Goal: Transaction & Acquisition: Download file/media

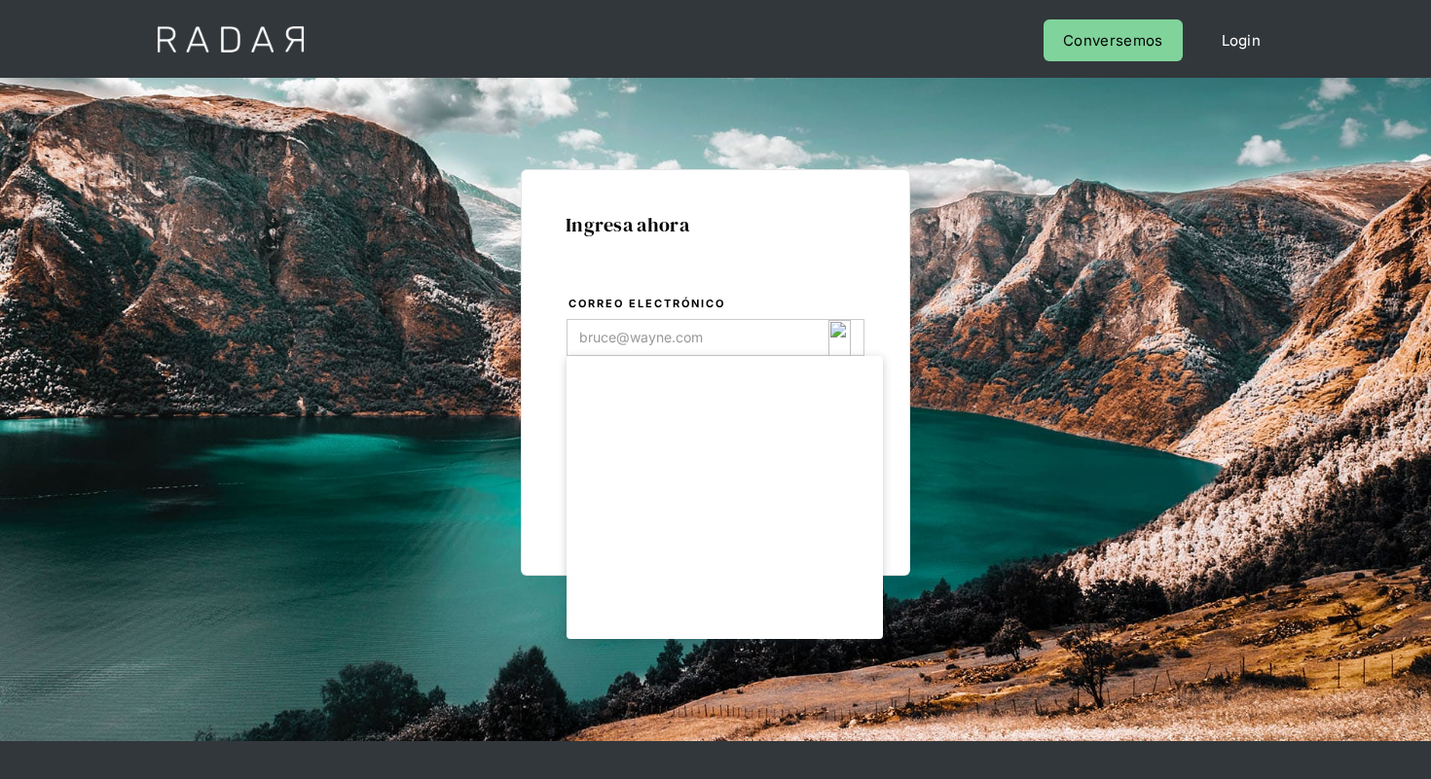
type input "[EMAIL_ADDRESS][DOMAIN_NAME]"
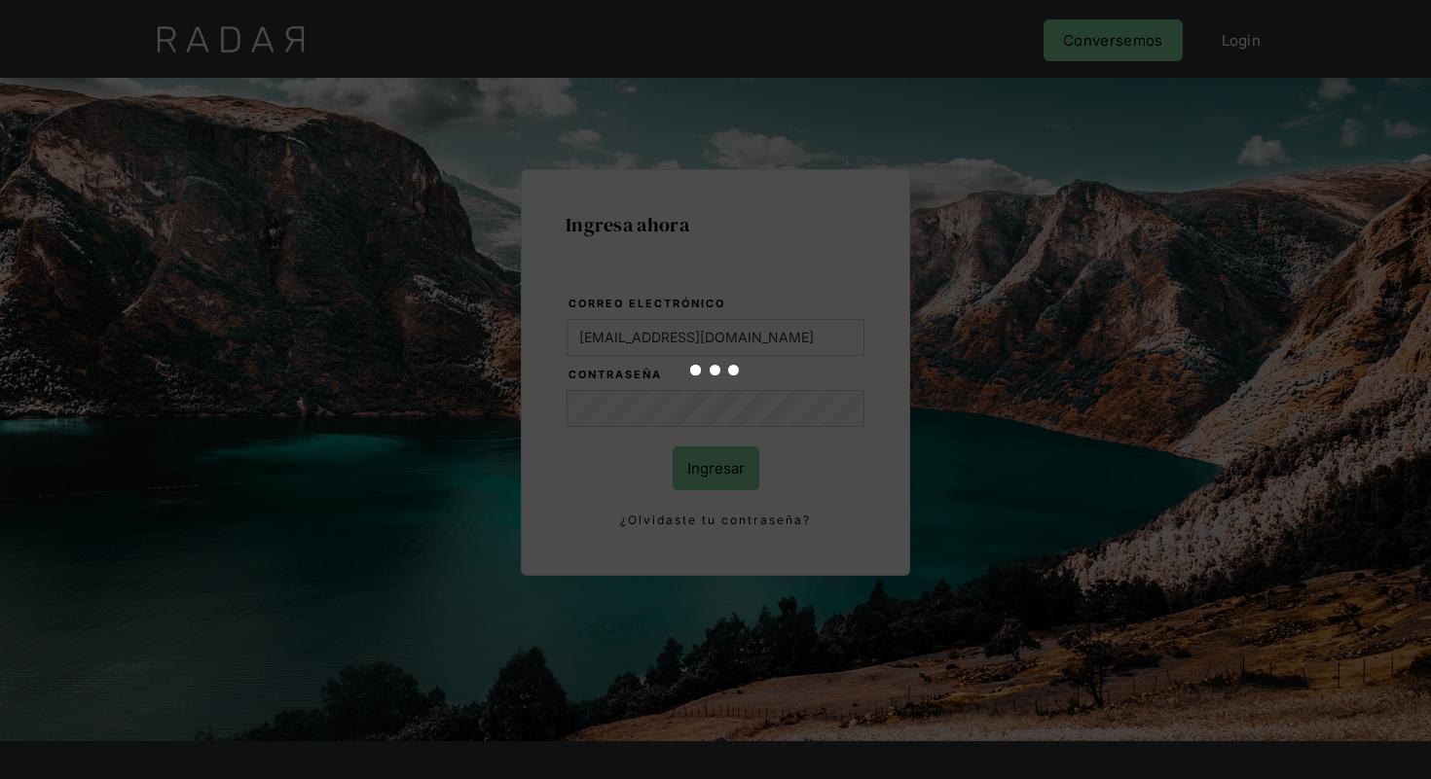
click at [725, 467] on div at bounding box center [715, 389] width 1431 height 779
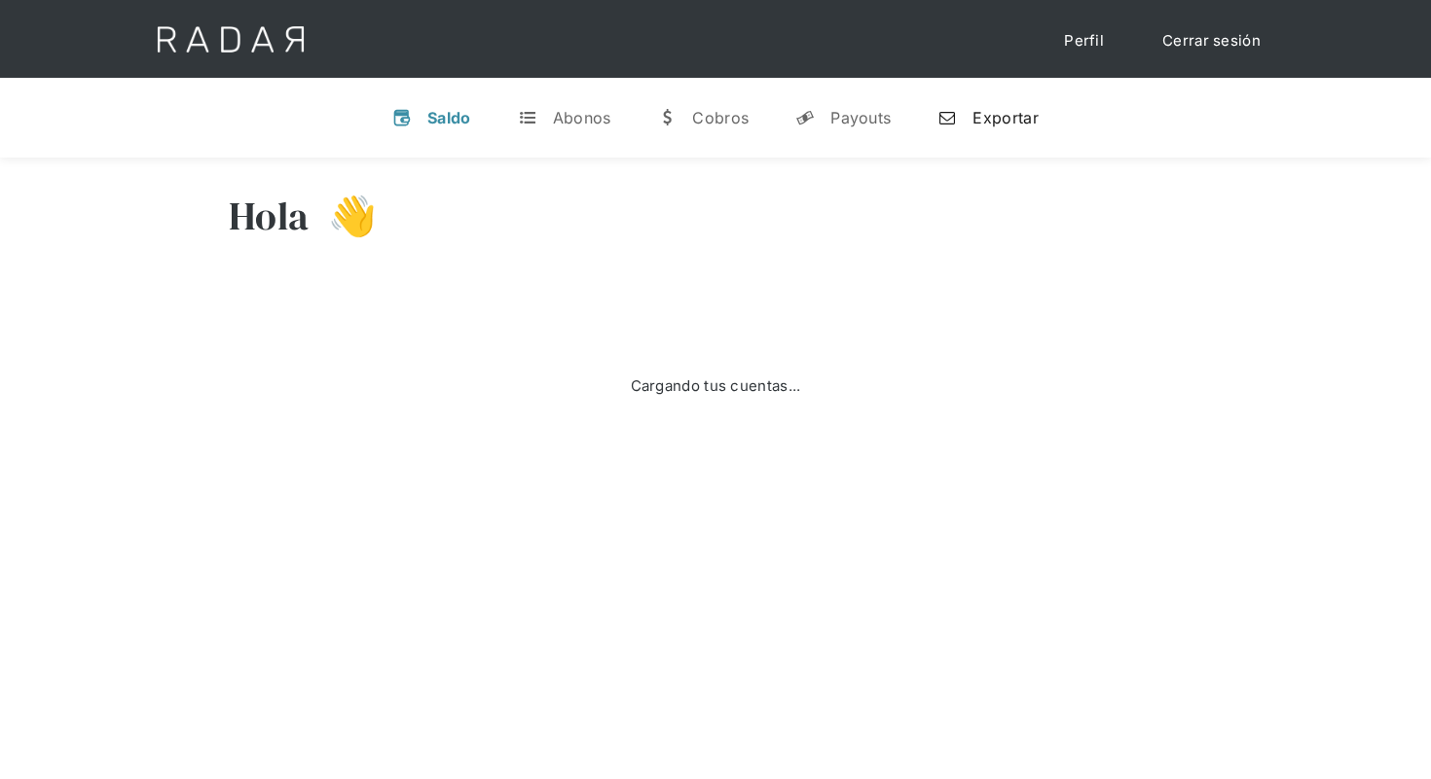
click at [980, 127] on link "n Exportar" at bounding box center [987, 117] width 131 height 51
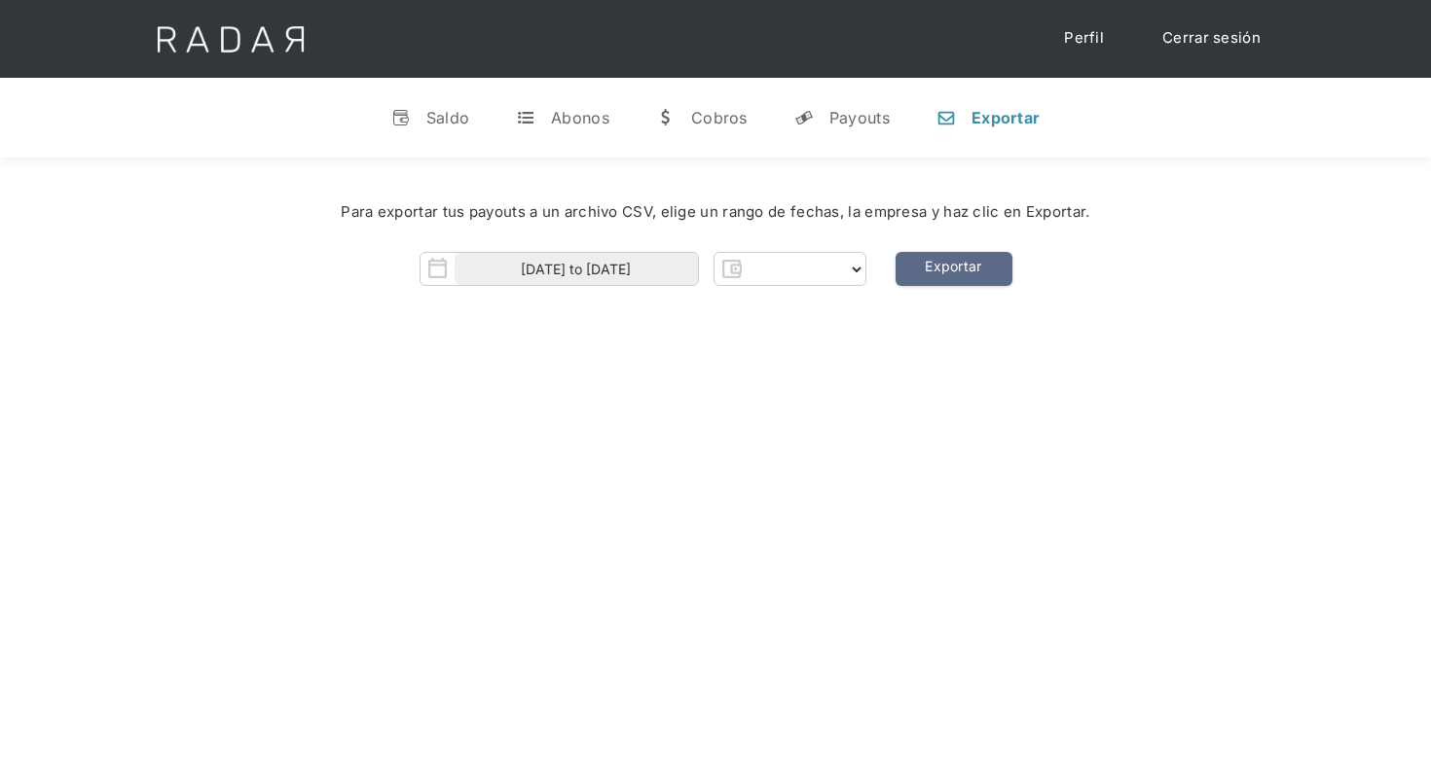
click at [835, 286] on div "Para exportar tus payouts a un archivo CSV, elige un rango de fechas, la empres…" at bounding box center [715, 249] width 1431 height 183
click at [848, 271] on select "Form" at bounding box center [806, 269] width 117 height 31
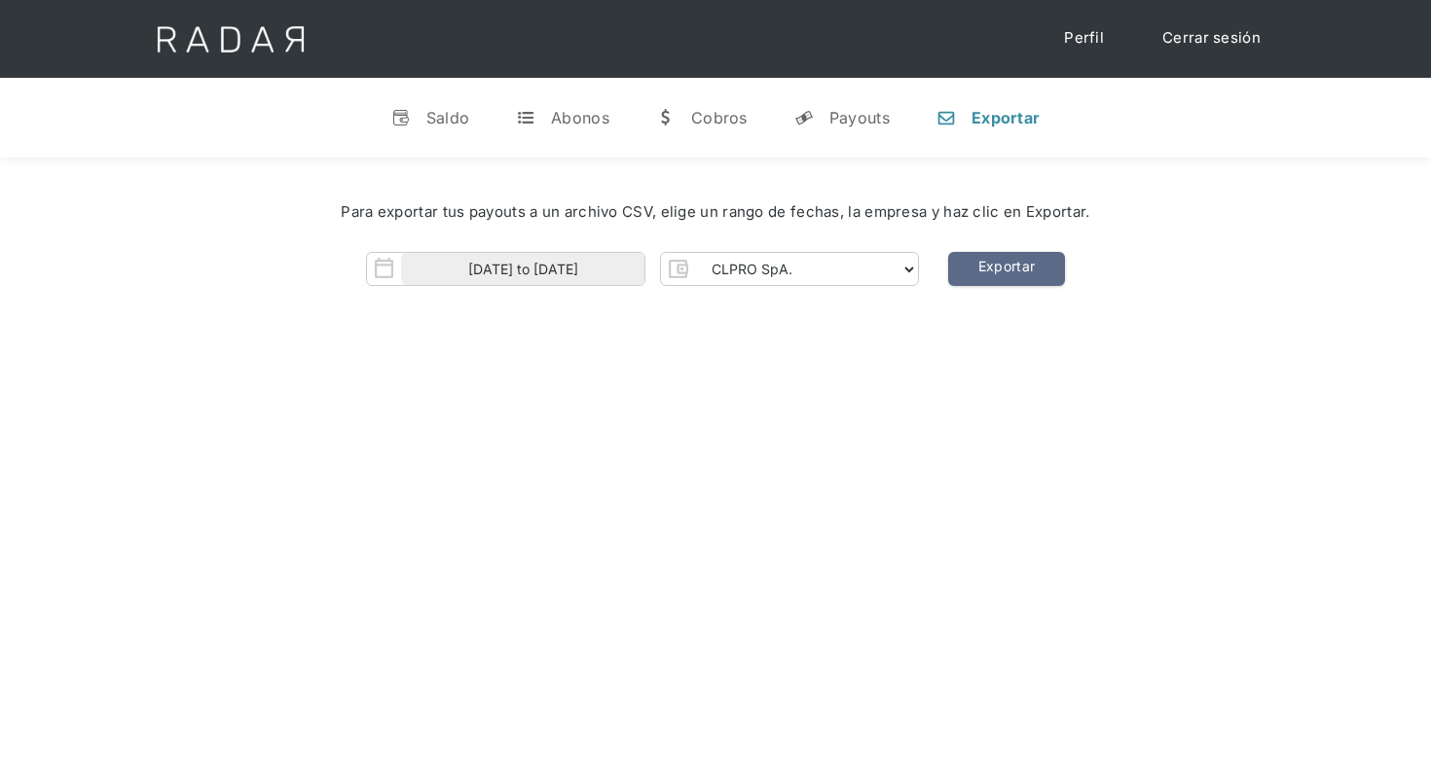
click at [903, 251] on div "Para exportar tus payouts a un archivo CSV, elige un rango de fechas, la empres…" at bounding box center [715, 212] width 1372 height 81
click at [903, 259] on select "CLPRO SpA. Coster SpA. Urigol SpA. Bysolutions SpA. Clmax SpA. Andes Payments S…" at bounding box center [806, 269] width 223 height 31
click at [697, 254] on select "CLPRO SpA. Coster SpA. Urigol SpA. Bysolutions SpA. Clmax SpA. Andes Payments S…" at bounding box center [806, 269] width 223 height 31
click at [997, 265] on link "Exportar" at bounding box center [1006, 269] width 117 height 34
click at [825, 276] on select "CLPRO SpA. Coster SpA. Urigol SpA. Bysolutions SpA. Clmax SpA. Andes Payments S…" at bounding box center [806, 269] width 223 height 31
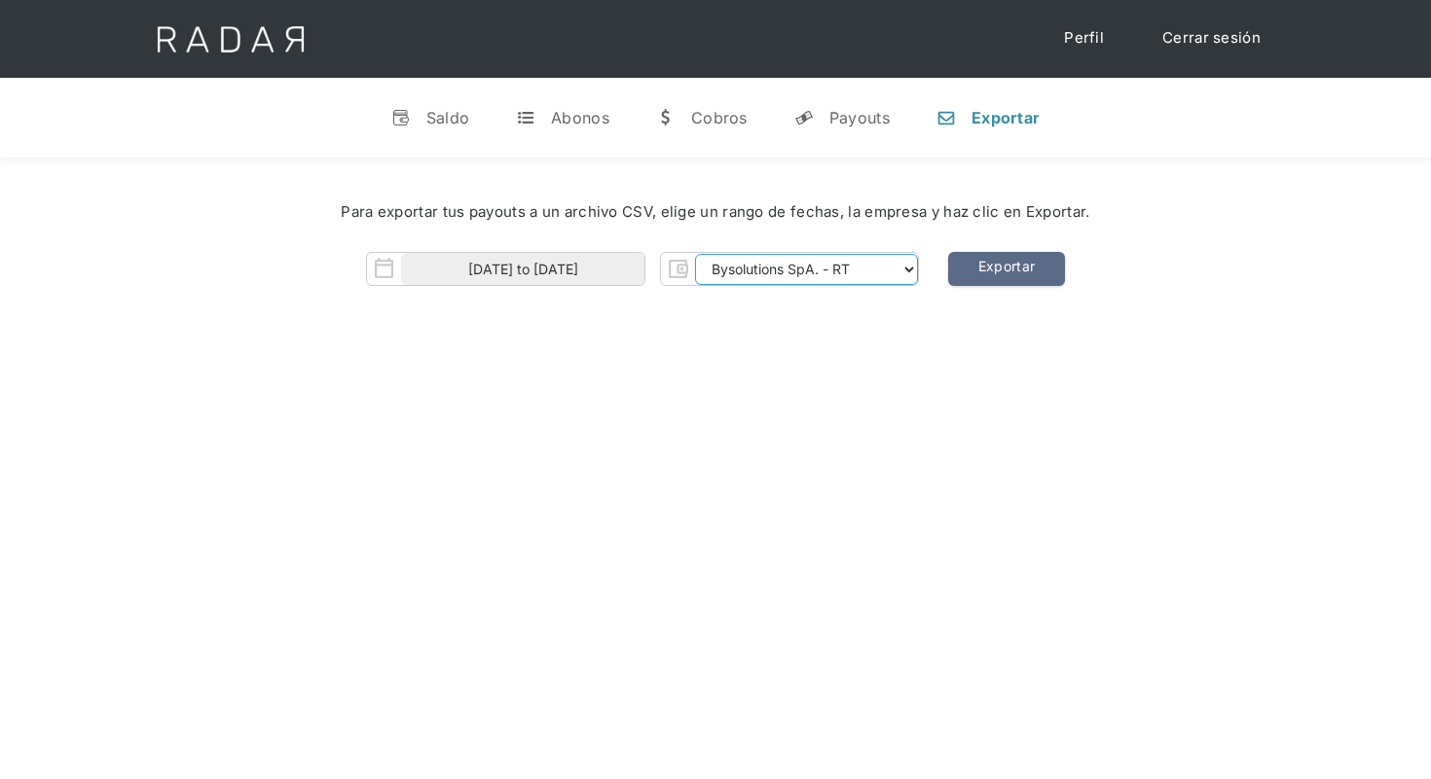
select select "clmax-rt"
click at [697, 254] on select "CLPRO SpA. Coster SpA. Urigol SpA. Bysolutions SpA. Clmax SpA. Andes Payments S…" at bounding box center [806, 269] width 223 height 31
click at [996, 273] on link "Exportar" at bounding box center [1006, 269] width 117 height 34
